Goal: Use online tool/utility

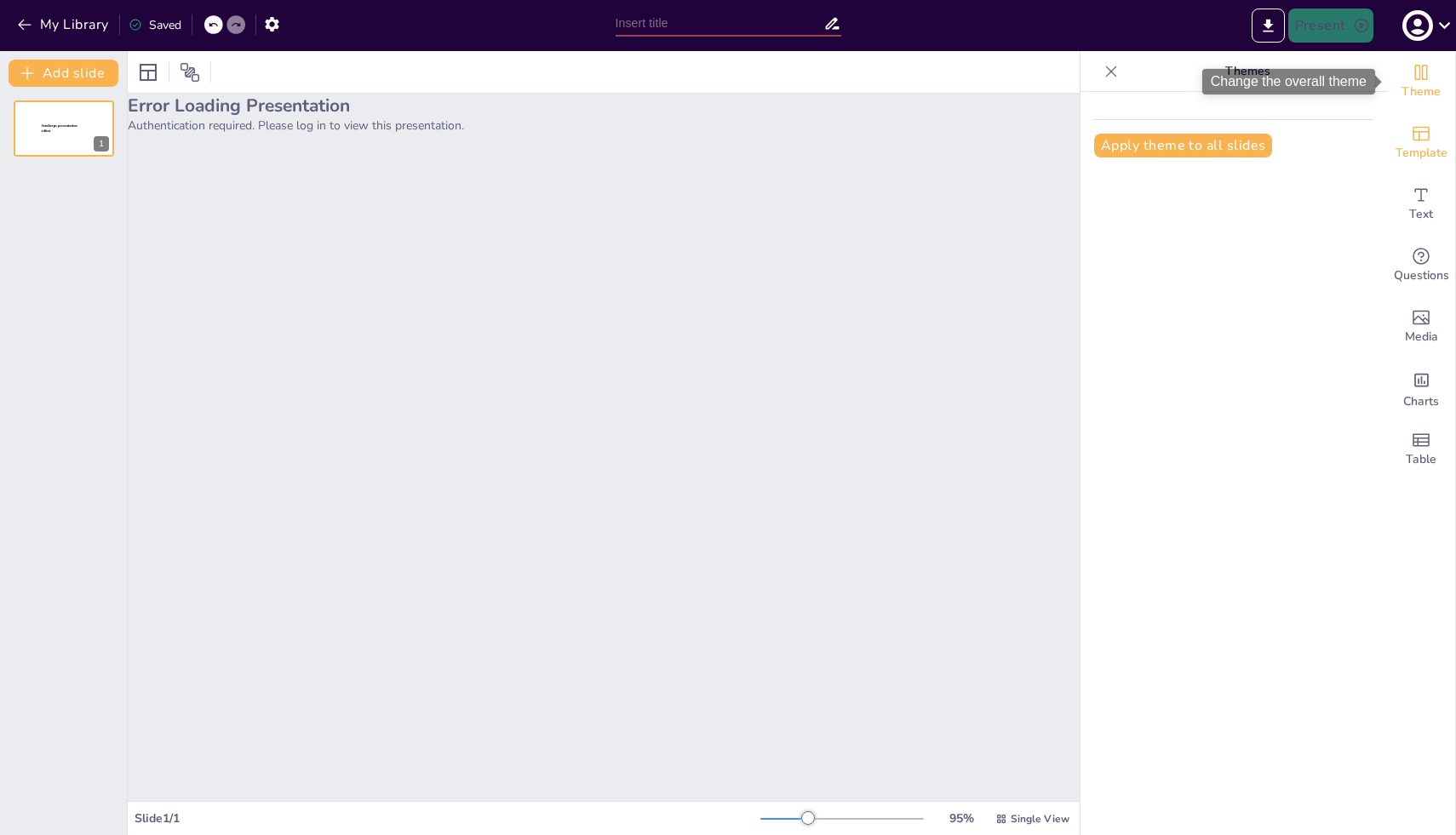
click at [1427, 140] on icon "Add ready made slides" at bounding box center [1421, 133] width 17 height 14
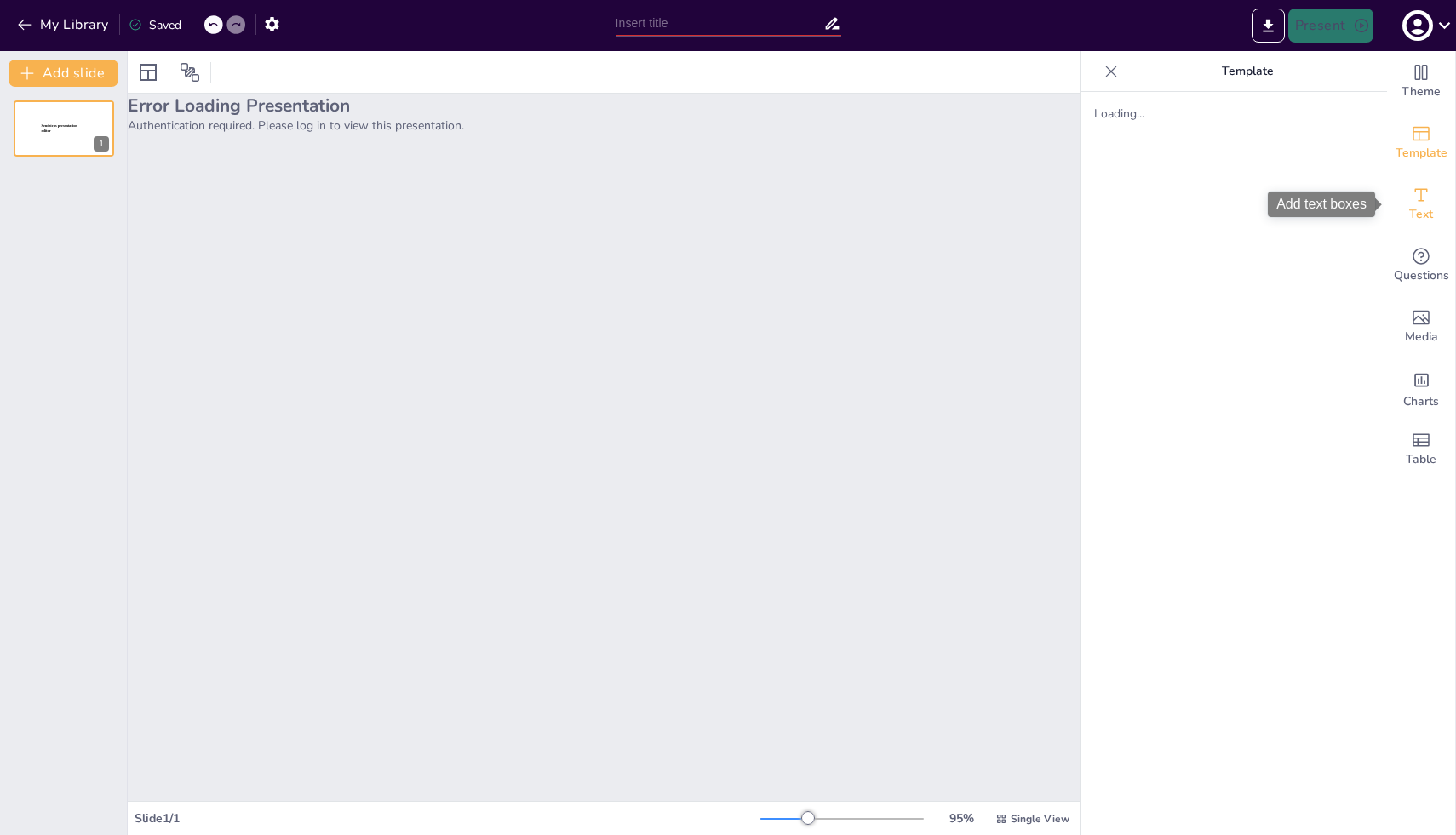
click at [1431, 230] on div "Text" at bounding box center [1421, 204] width 68 height 61
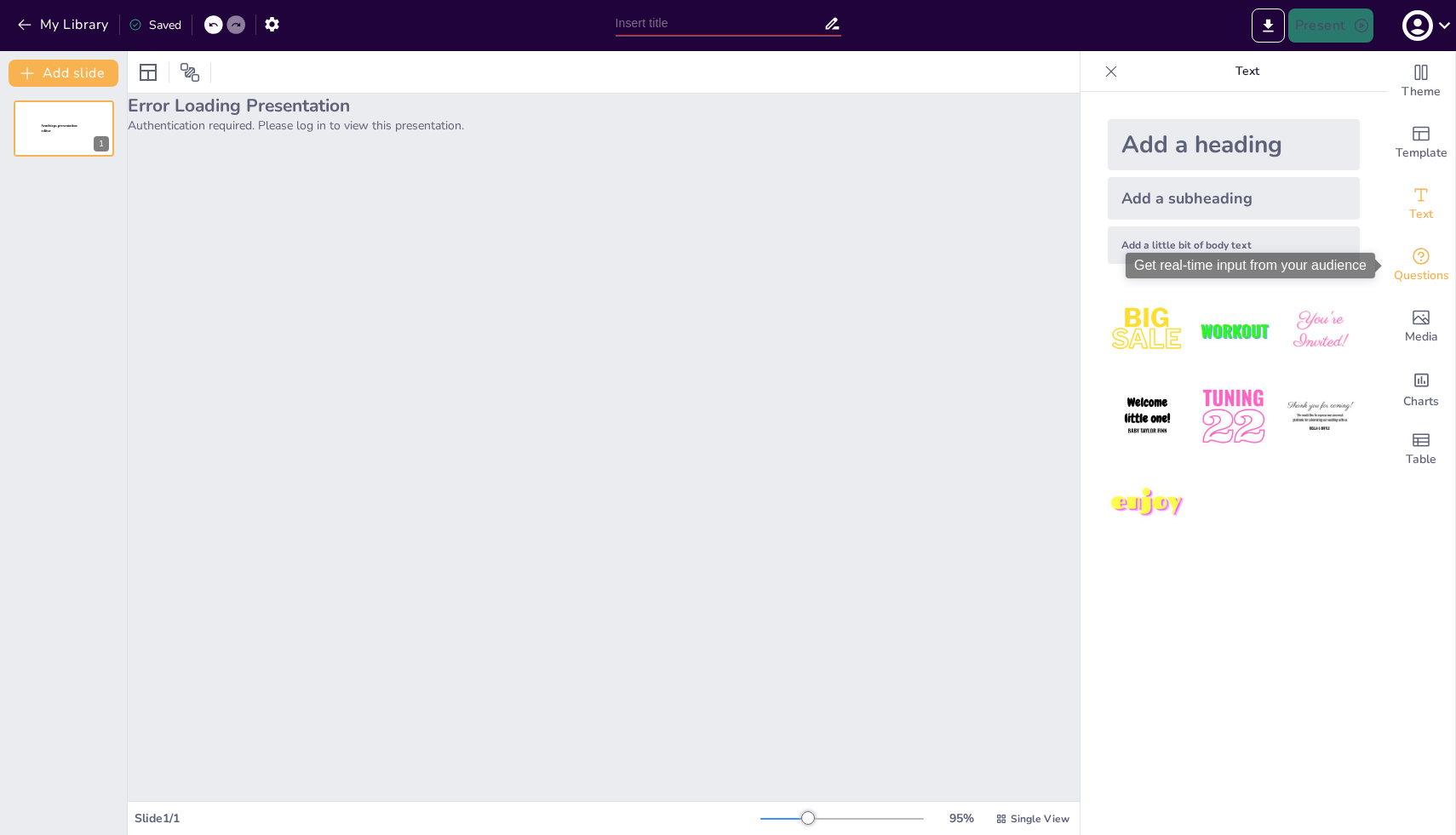
click at [1431, 275] on span "Questions" at bounding box center [1421, 276] width 56 height 19
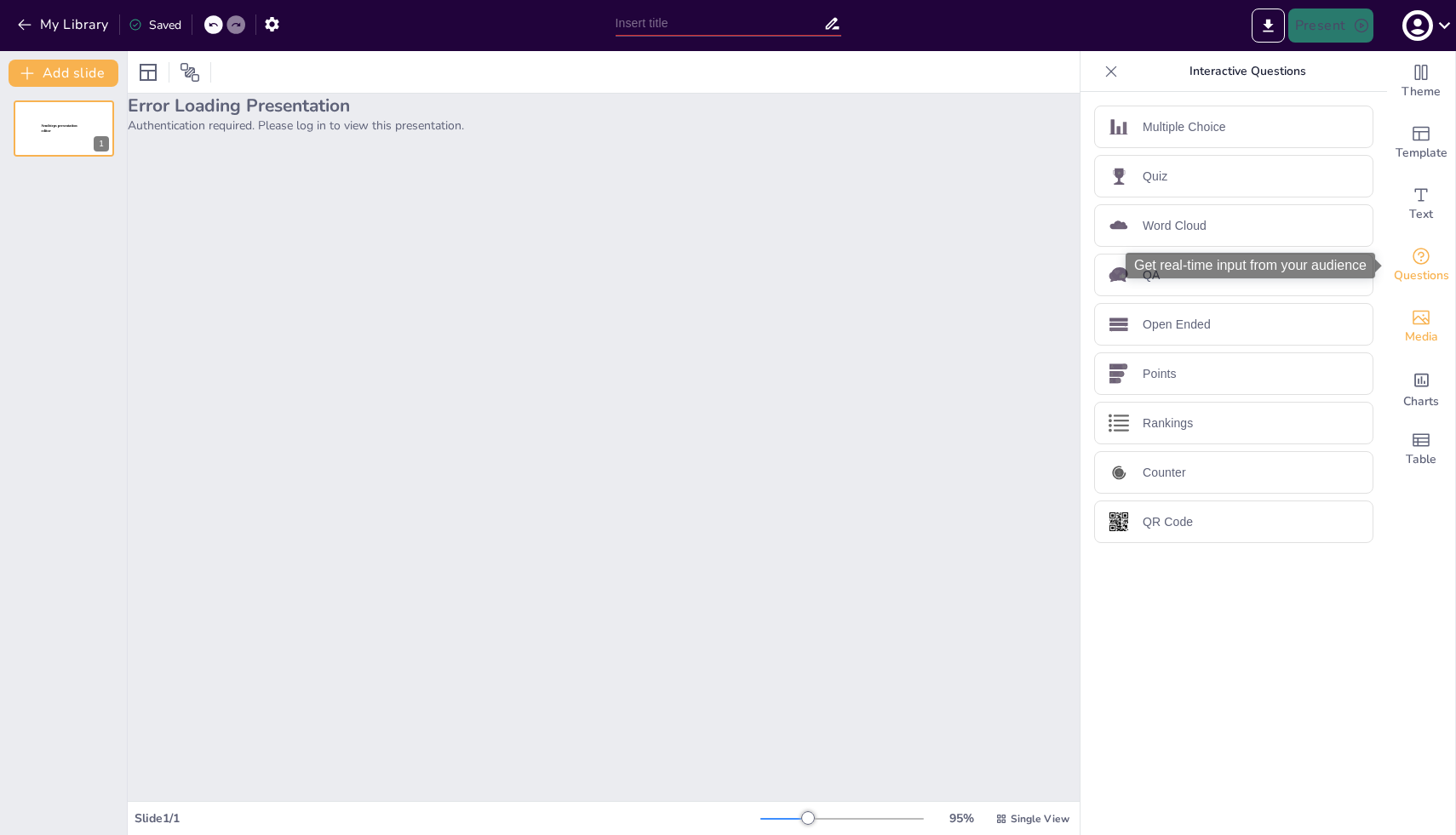
click at [1431, 335] on span "Media" at bounding box center [1421, 337] width 33 height 19
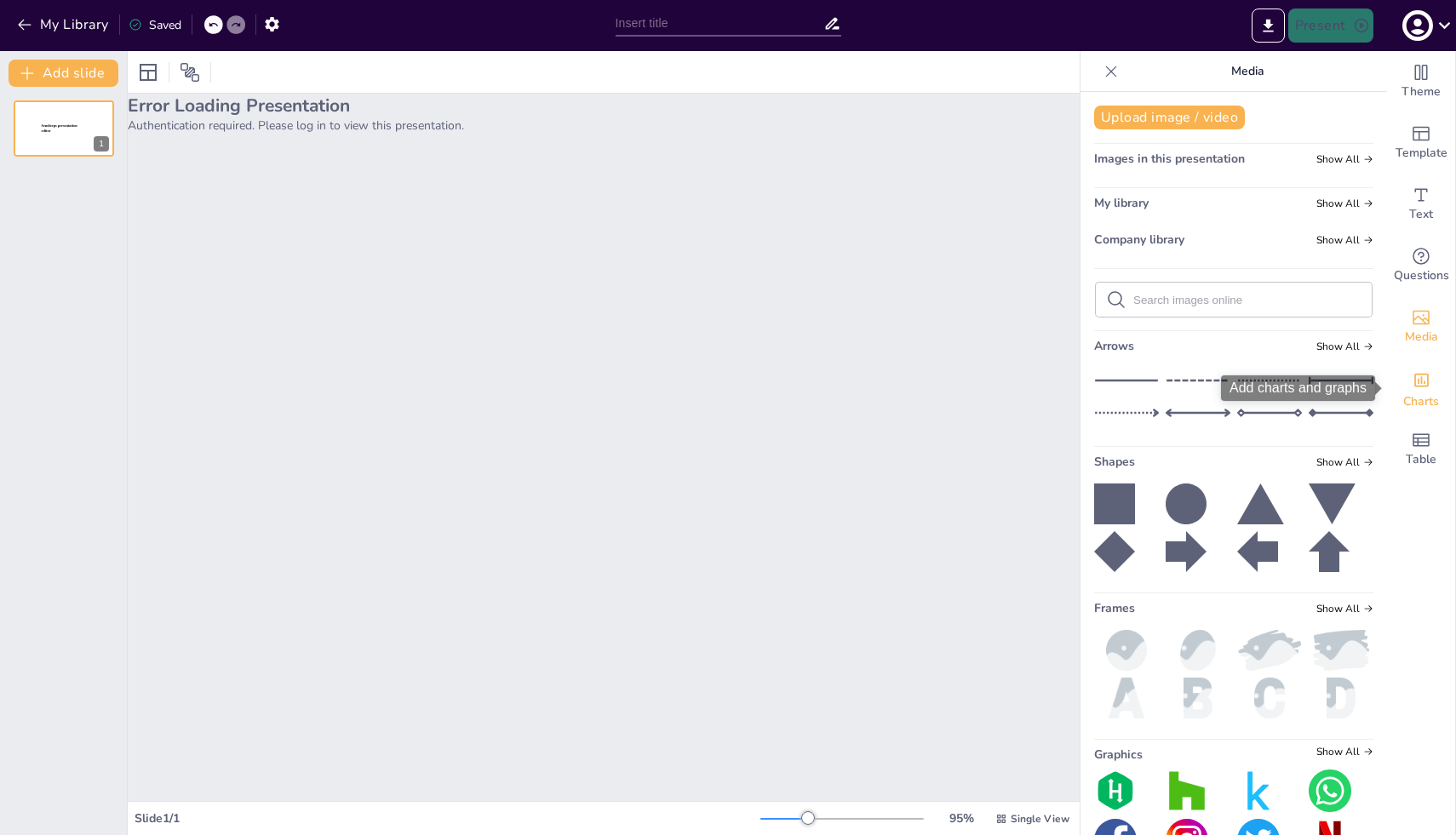
click at [1431, 388] on div "Charts" at bounding box center [1421, 388] width 68 height 61
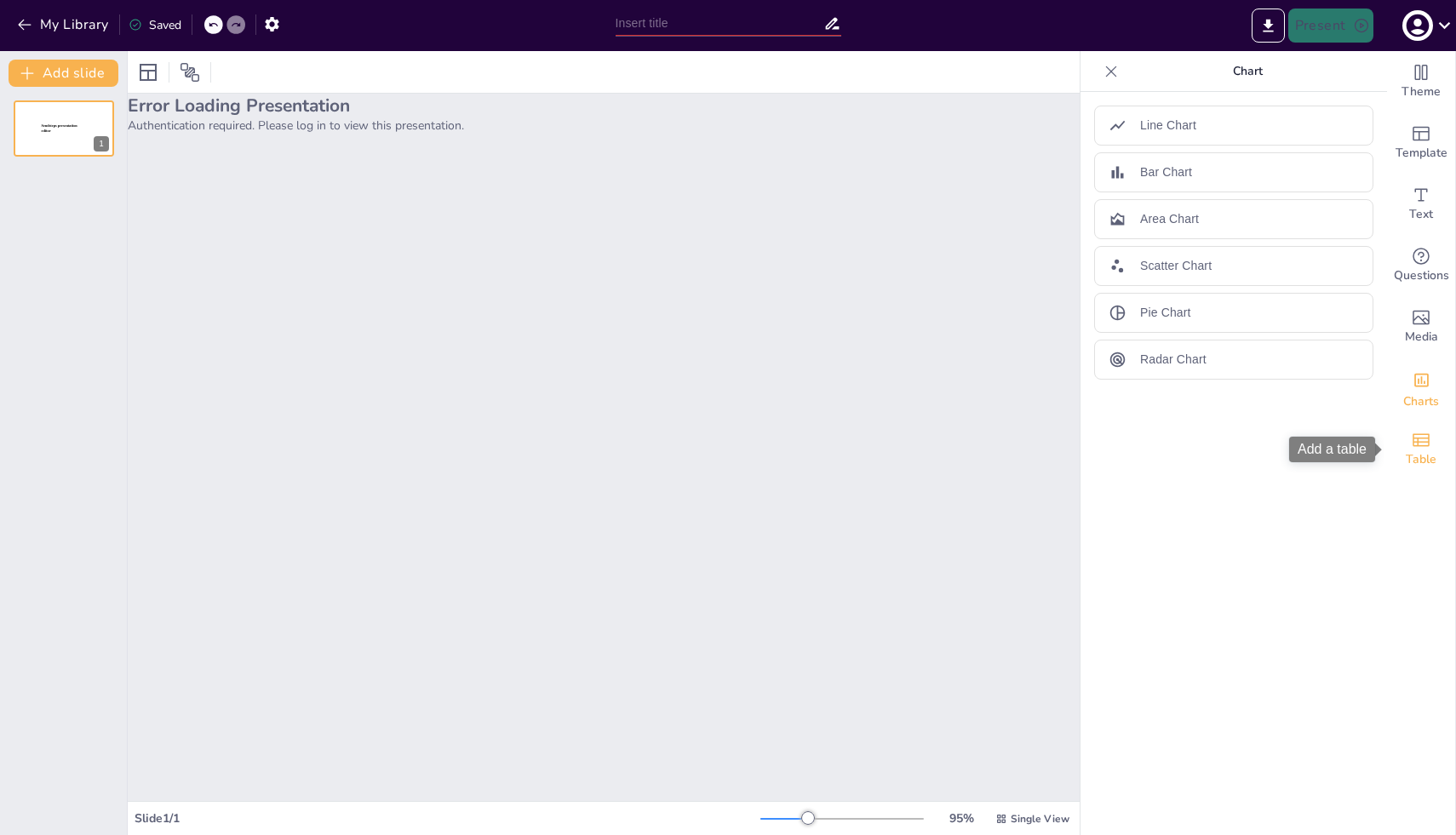
click at [1431, 446] on div "Table" at bounding box center [1421, 450] width 68 height 61
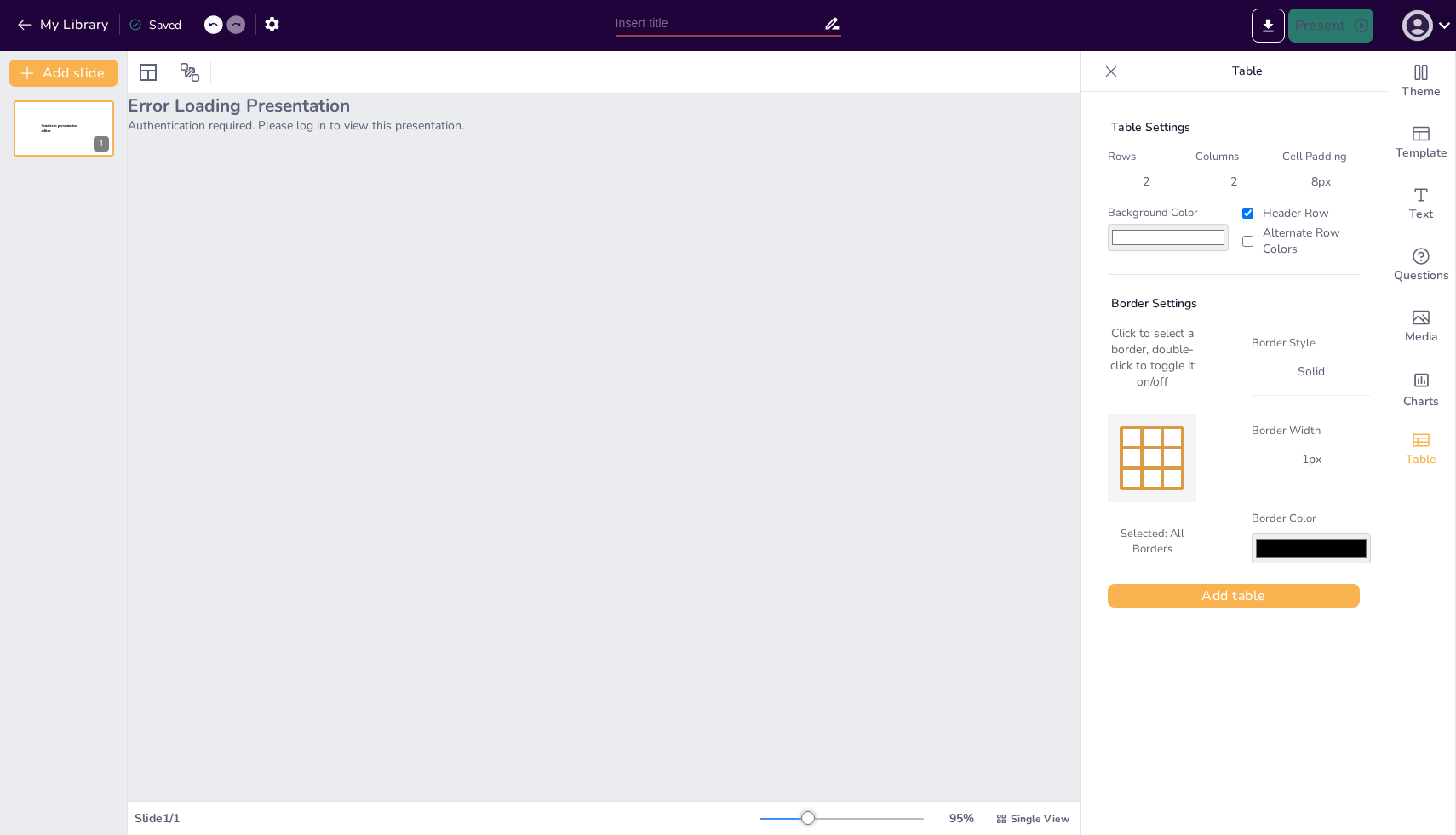
click at [1416, 34] on icon "button" at bounding box center [1416, 26] width 23 height 23
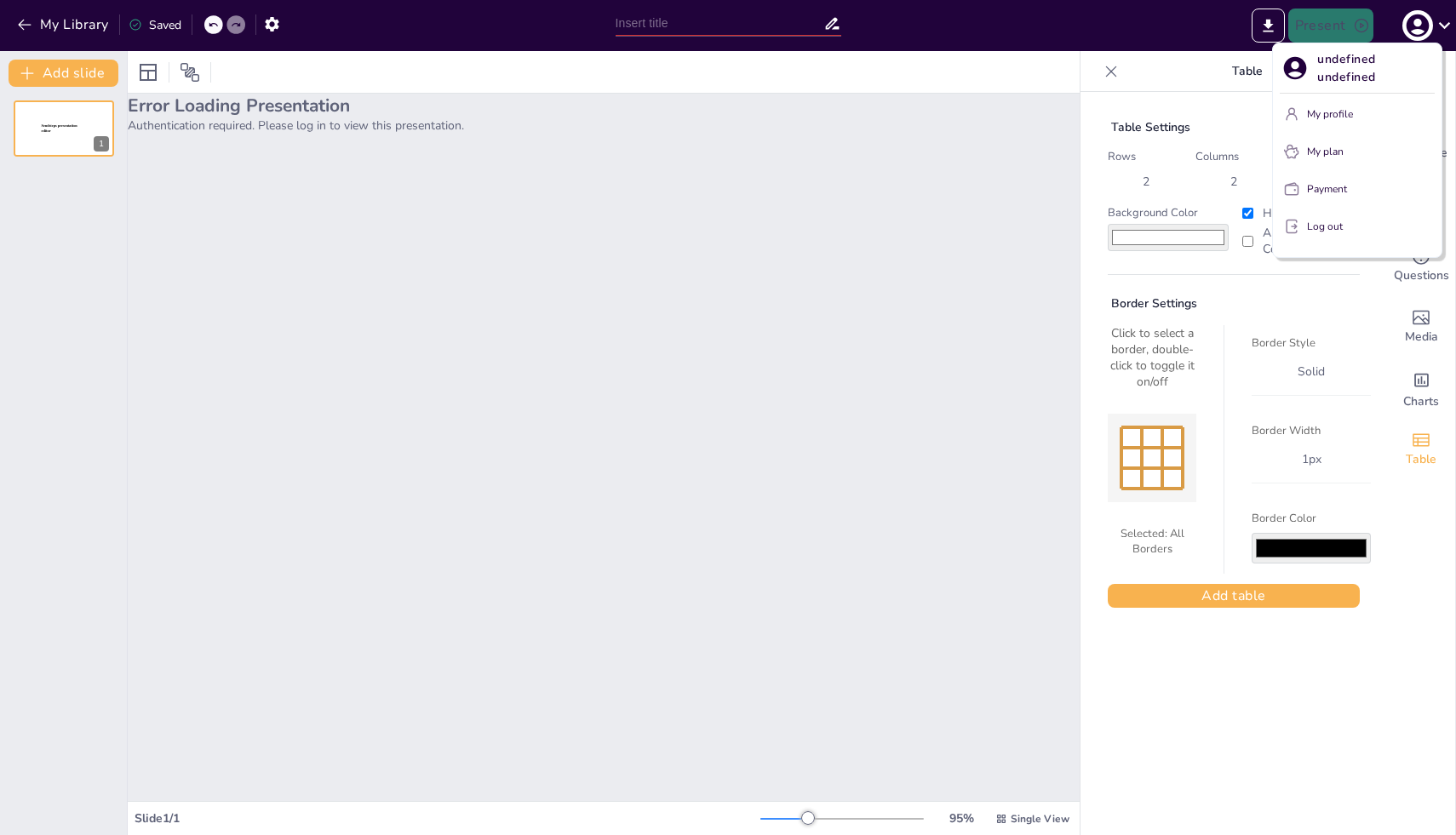
click at [1349, 65] on p "undefined undefined" at bounding box center [1376, 68] width 117 height 36
click at [1328, 112] on div "undefined undefined" at bounding box center [1370, 117] width 169 height 46
click at [1285, 122] on icon "button" at bounding box center [1292, 114] width 17 height 17
